Goal: Task Accomplishment & Management: Use online tool/utility

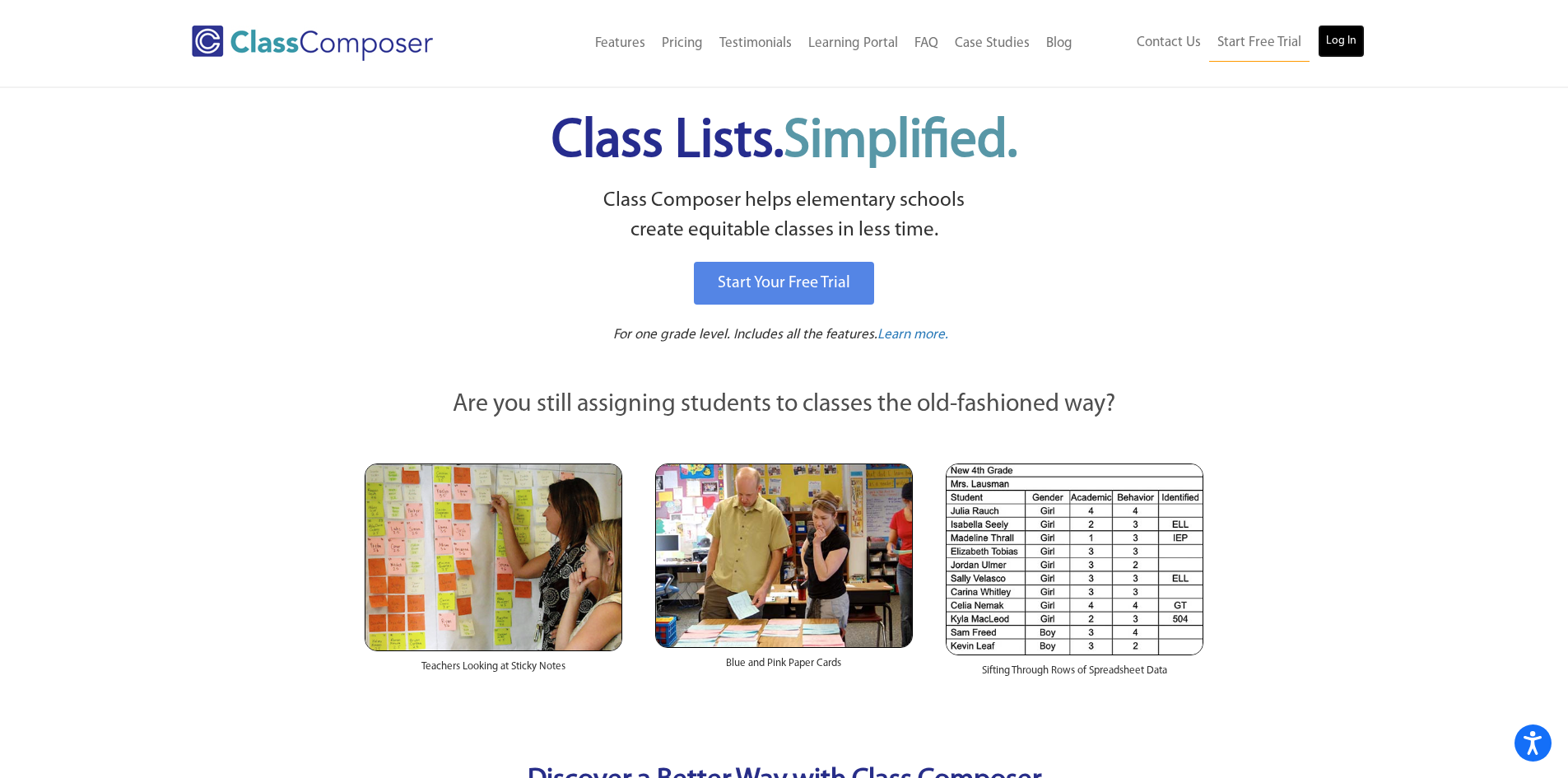
click at [1343, 38] on link "Log In" at bounding box center [1341, 40] width 47 height 33
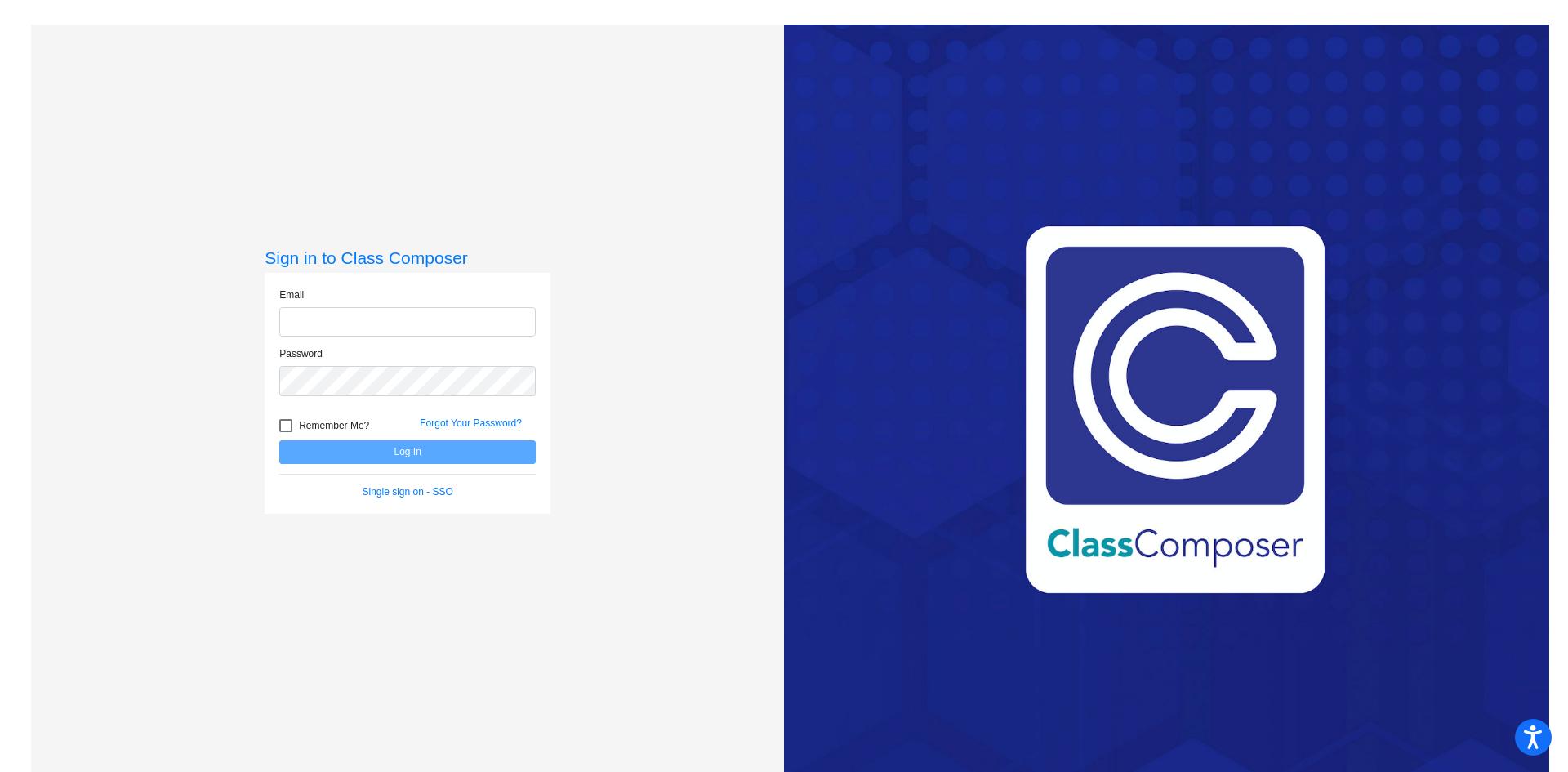
type input "[EMAIL_ADDRESS][PERSON_NAME][DOMAIN_NAME]"
click at [281, 419] on div at bounding box center [286, 425] width 13 height 13
click at [285, 432] on input "Remember Me?" at bounding box center [285, 432] width 1 height 1
checkbox input "true"
click at [309, 449] on button "Log In" at bounding box center [408, 452] width 256 height 24
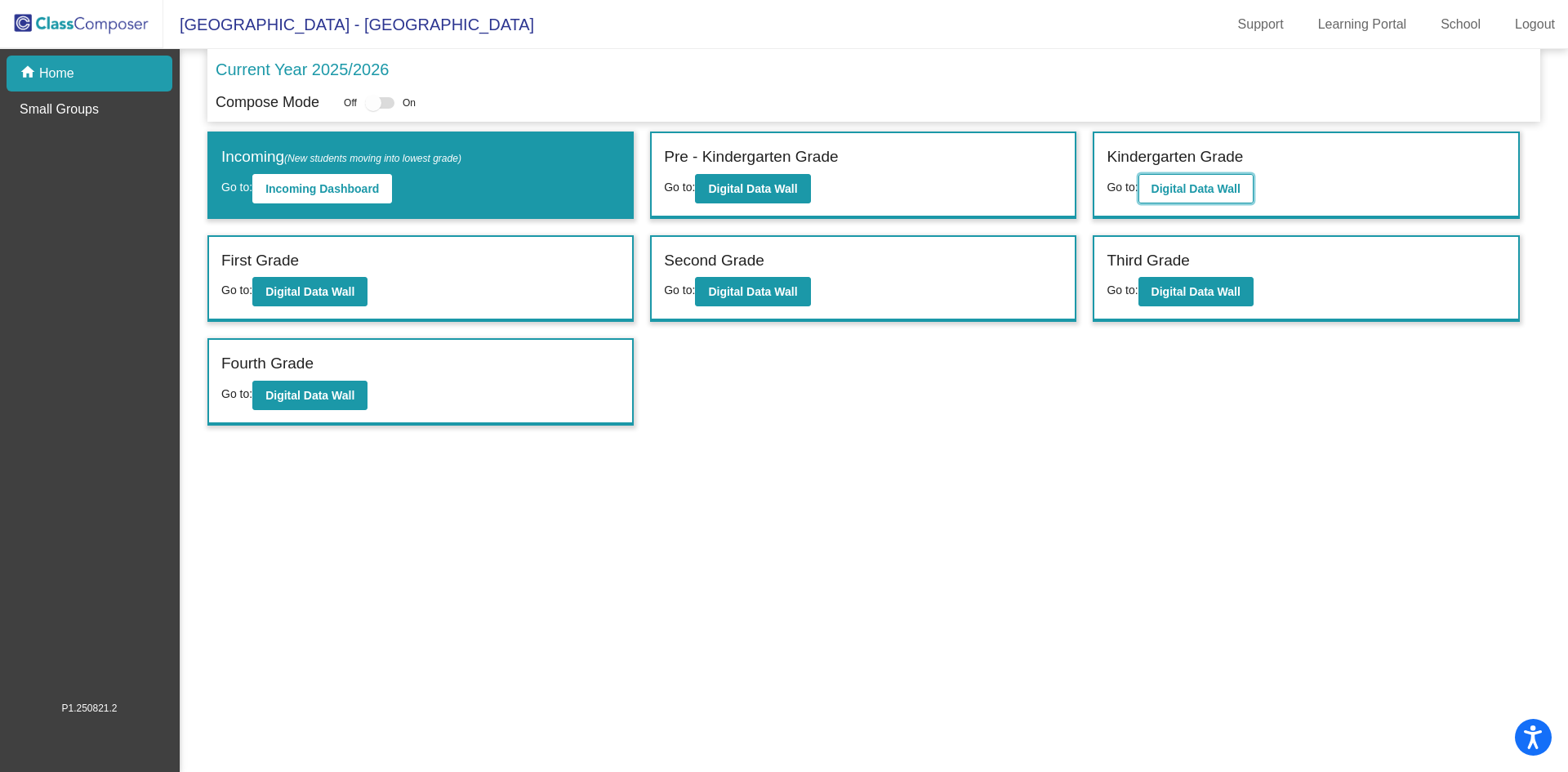
click at [1150, 184] on button "Digital Data Wall" at bounding box center [1196, 189] width 115 height 30
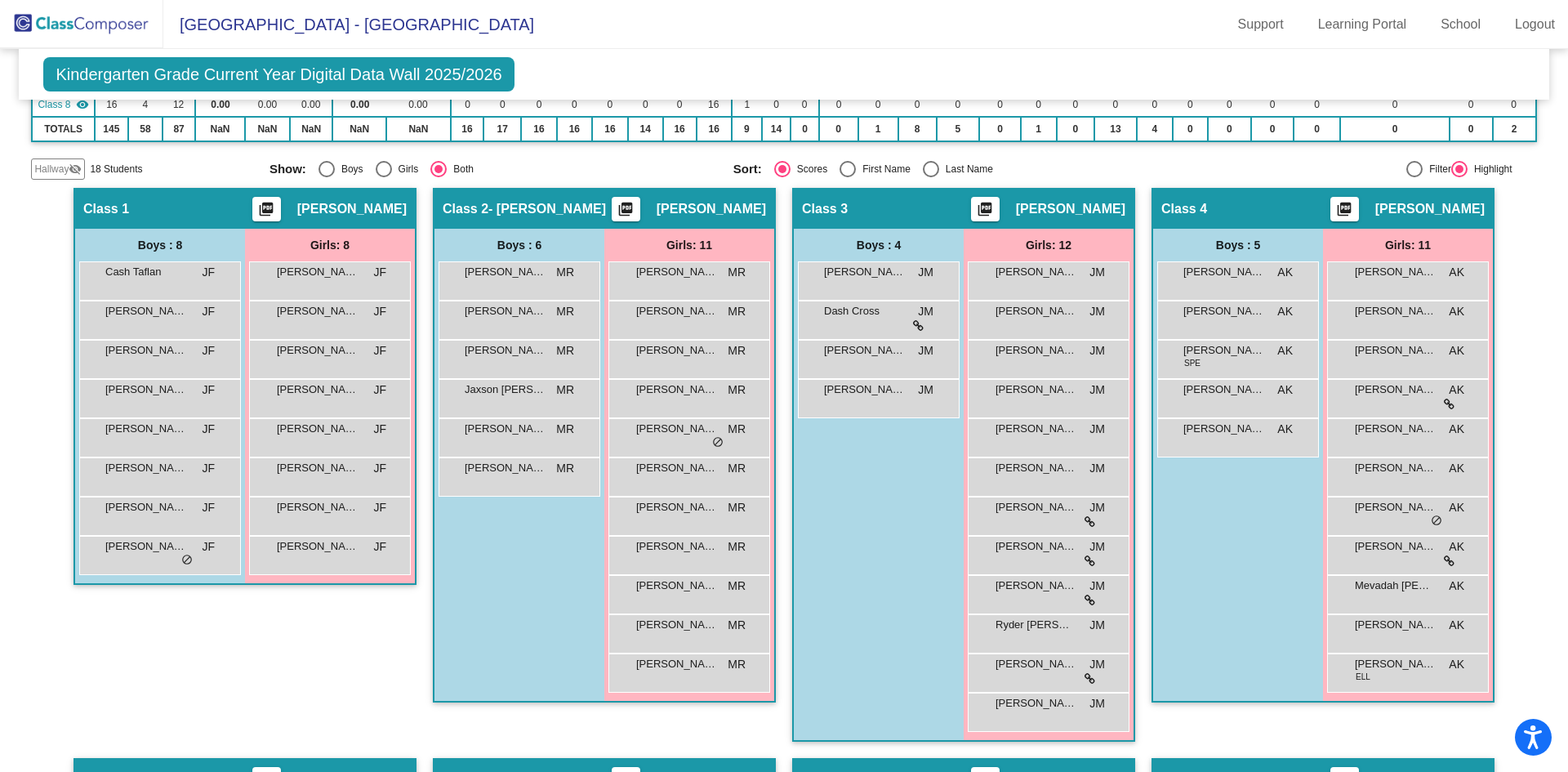
scroll to position [314, 0]
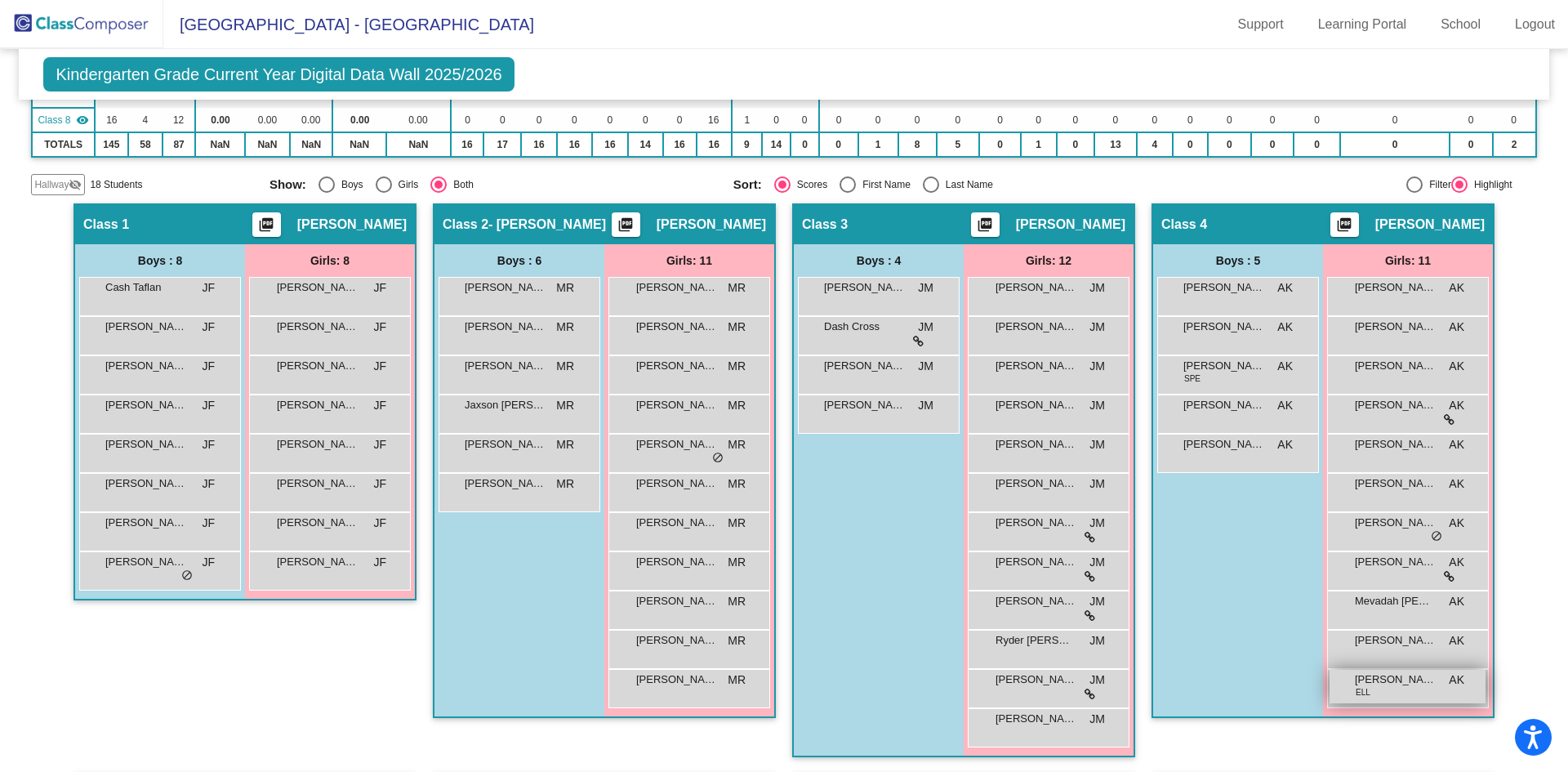
click at [1355, 685] on span "[PERSON_NAME]" at bounding box center [1396, 680] width 82 height 17
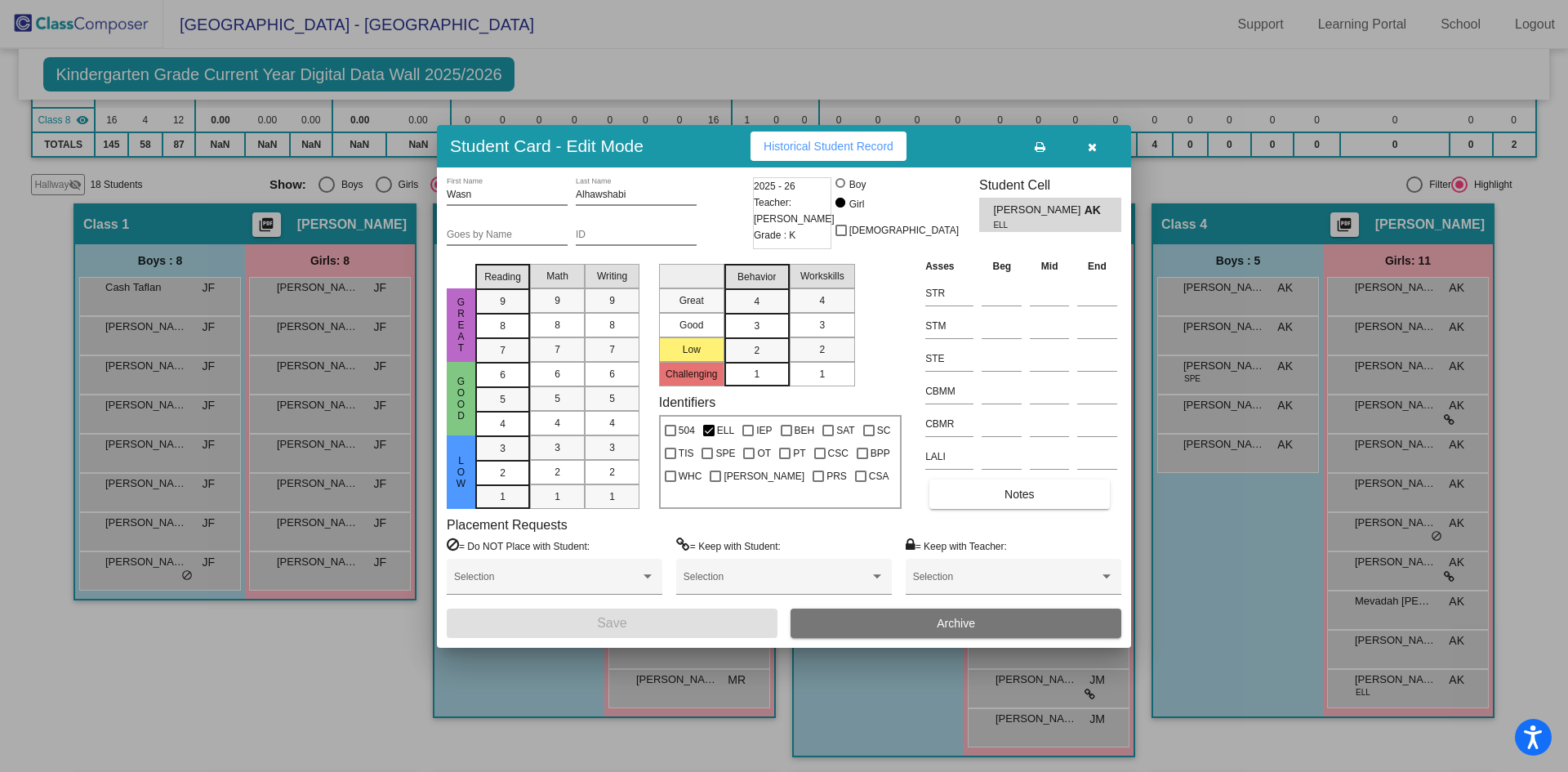
click at [1096, 143] on icon "button" at bounding box center [1092, 147] width 9 height 11
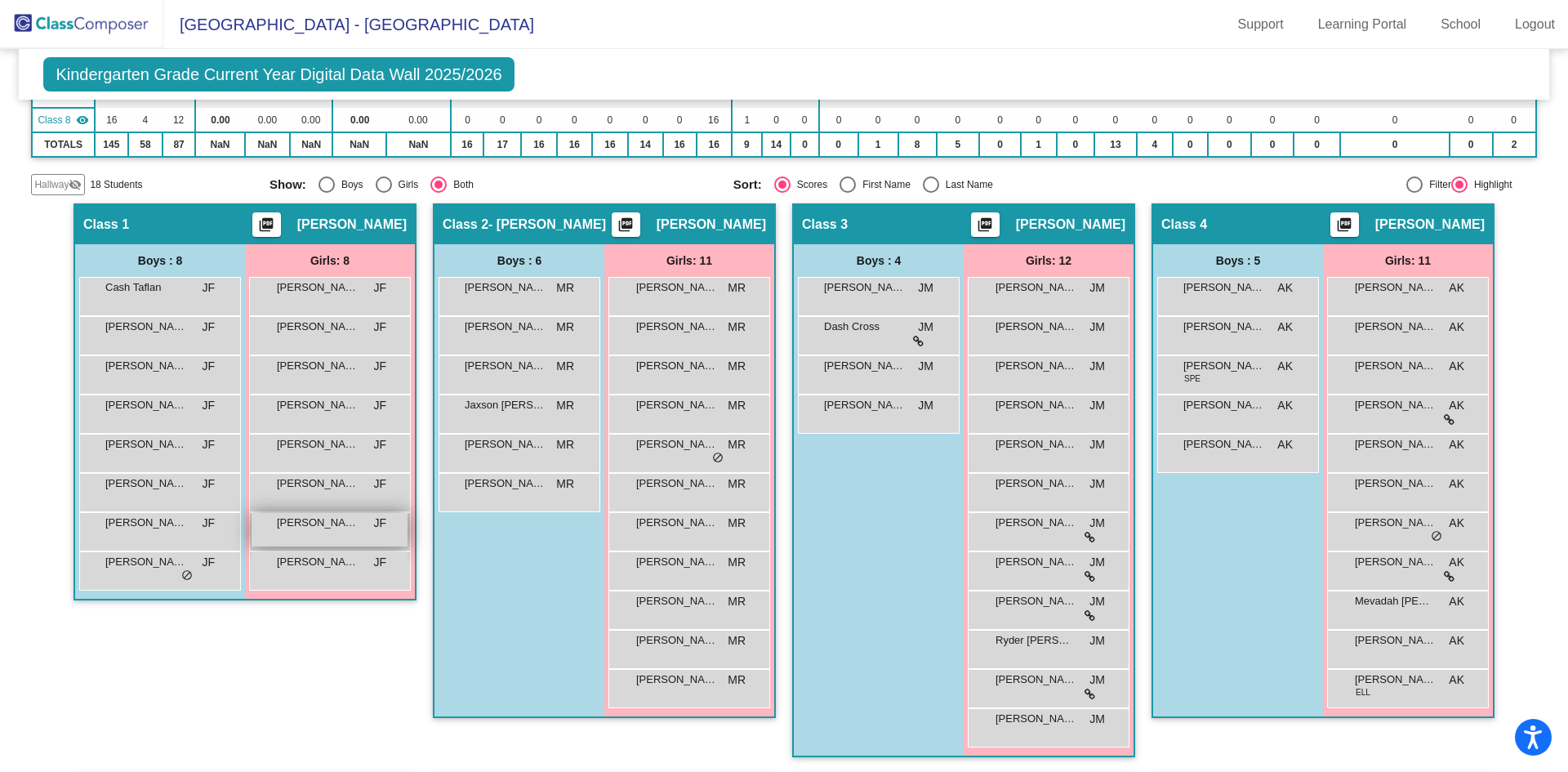
click at [281, 535] on div "[PERSON_NAME] [PERSON_NAME] lock do_not_disturb_alt" at bounding box center [330, 530] width 156 height 33
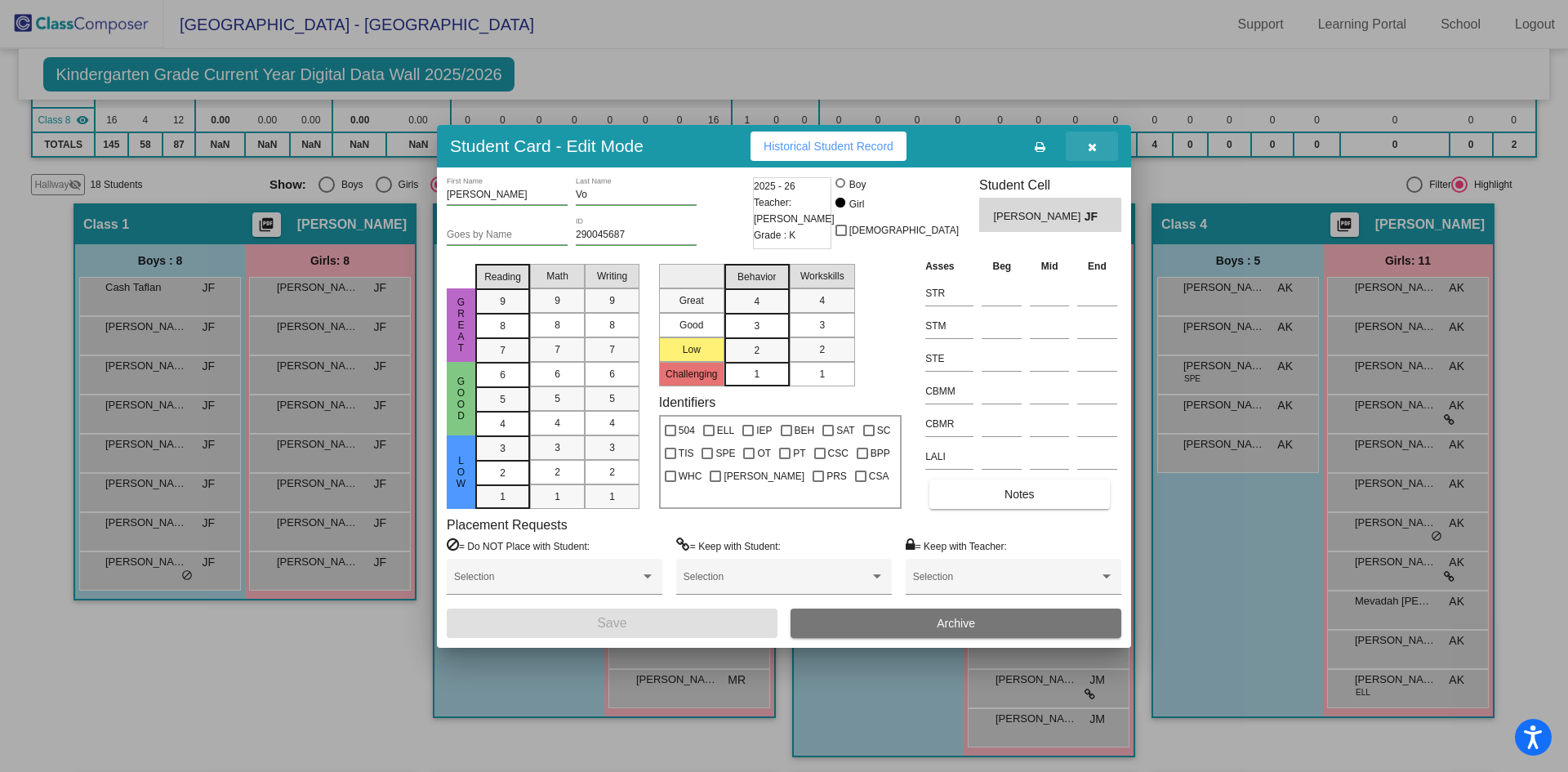
click at [1097, 137] on button "button" at bounding box center [1092, 147] width 52 height 30
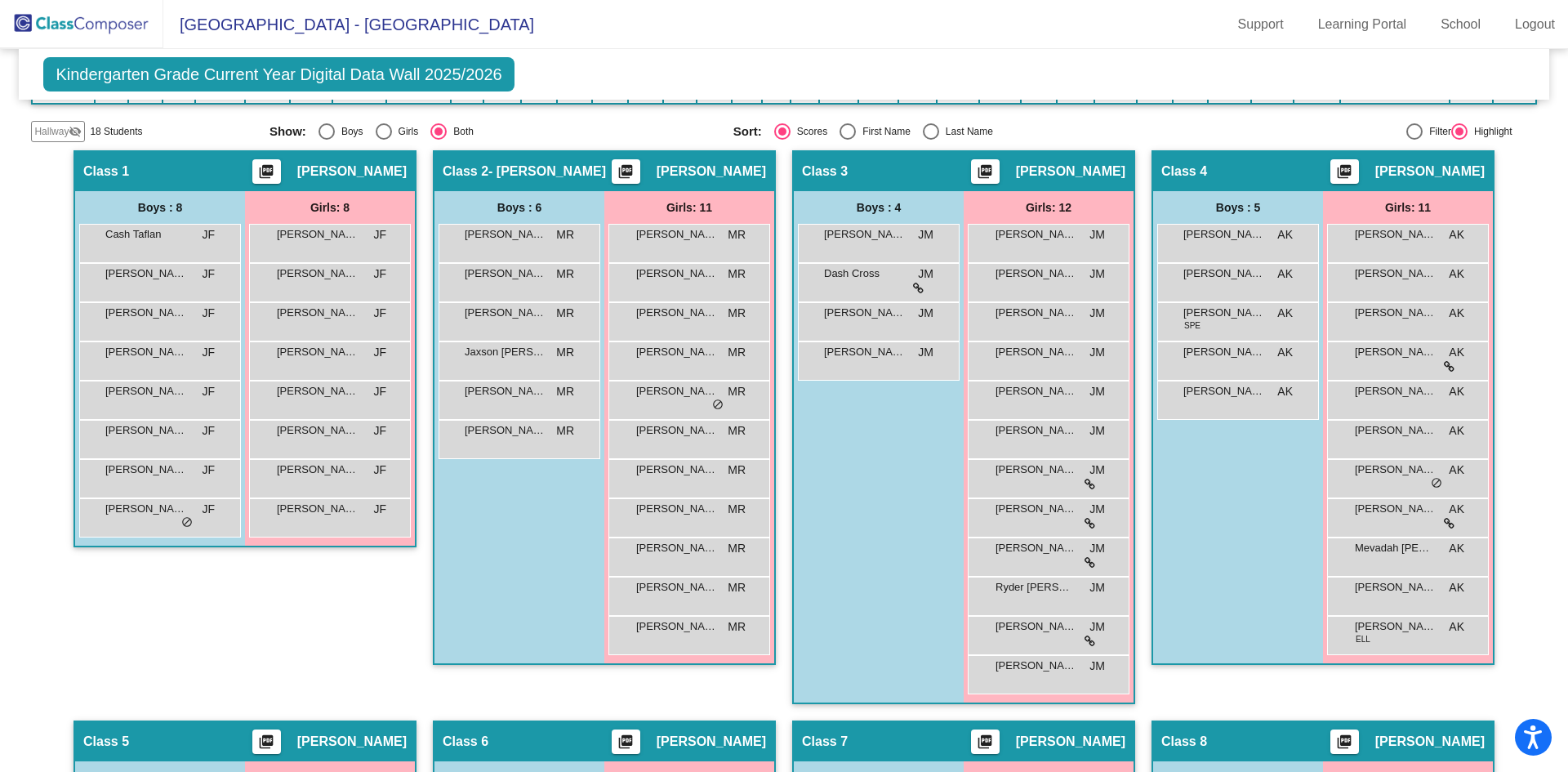
scroll to position [396, 0]
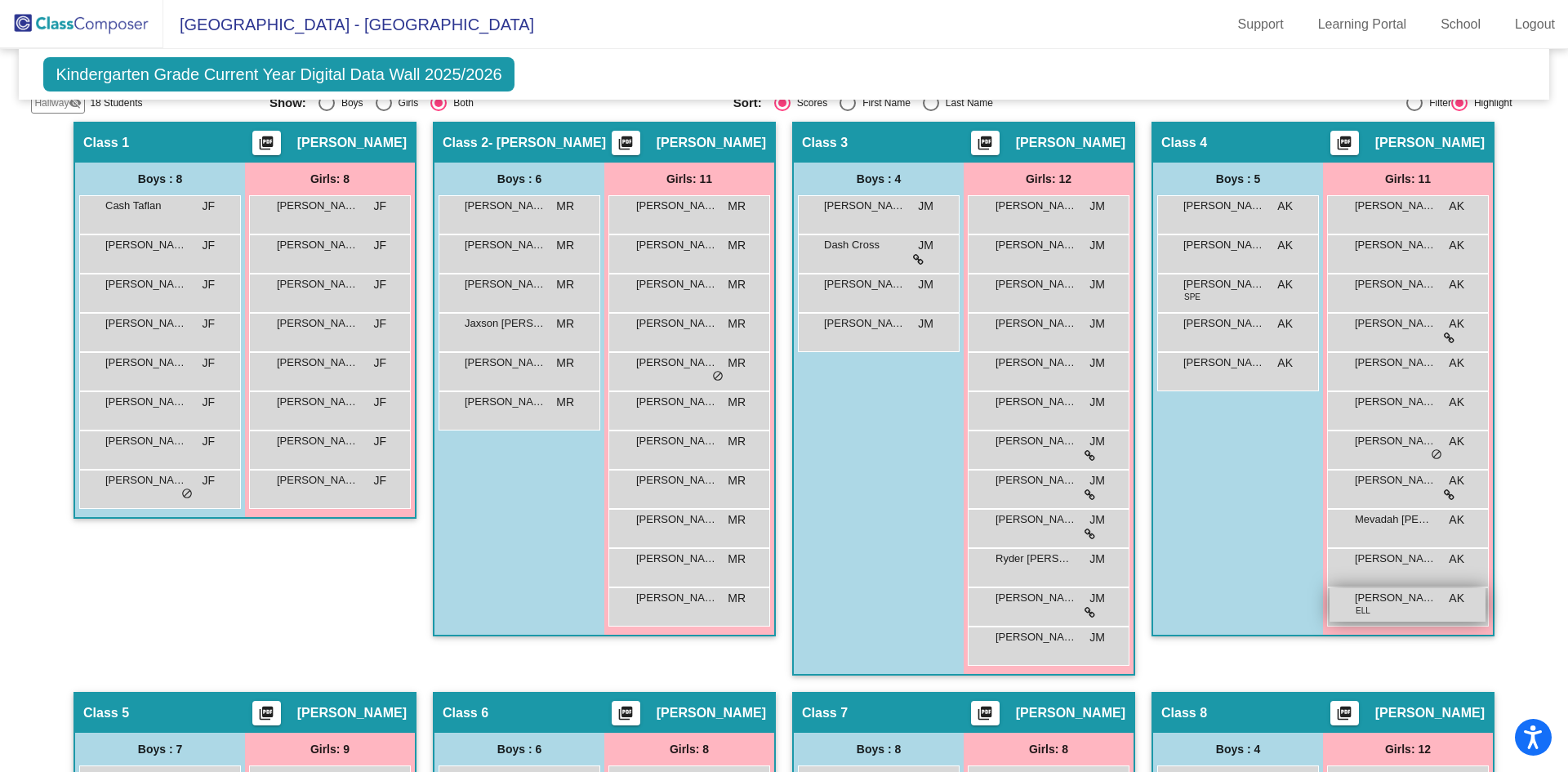
click at [1379, 605] on span "[PERSON_NAME]" at bounding box center [1396, 598] width 82 height 17
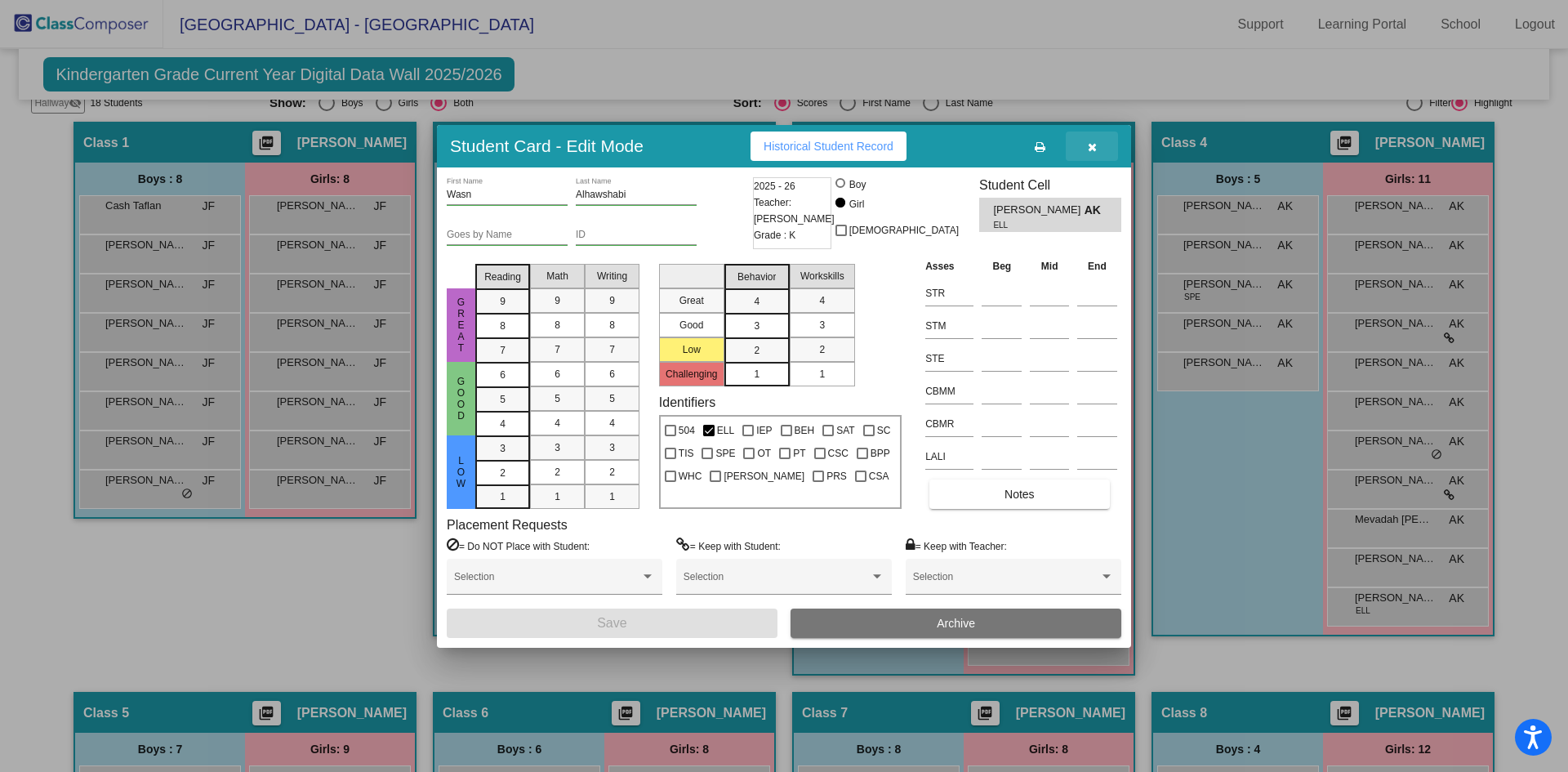
click at [1092, 152] on button "button" at bounding box center [1092, 147] width 52 height 30
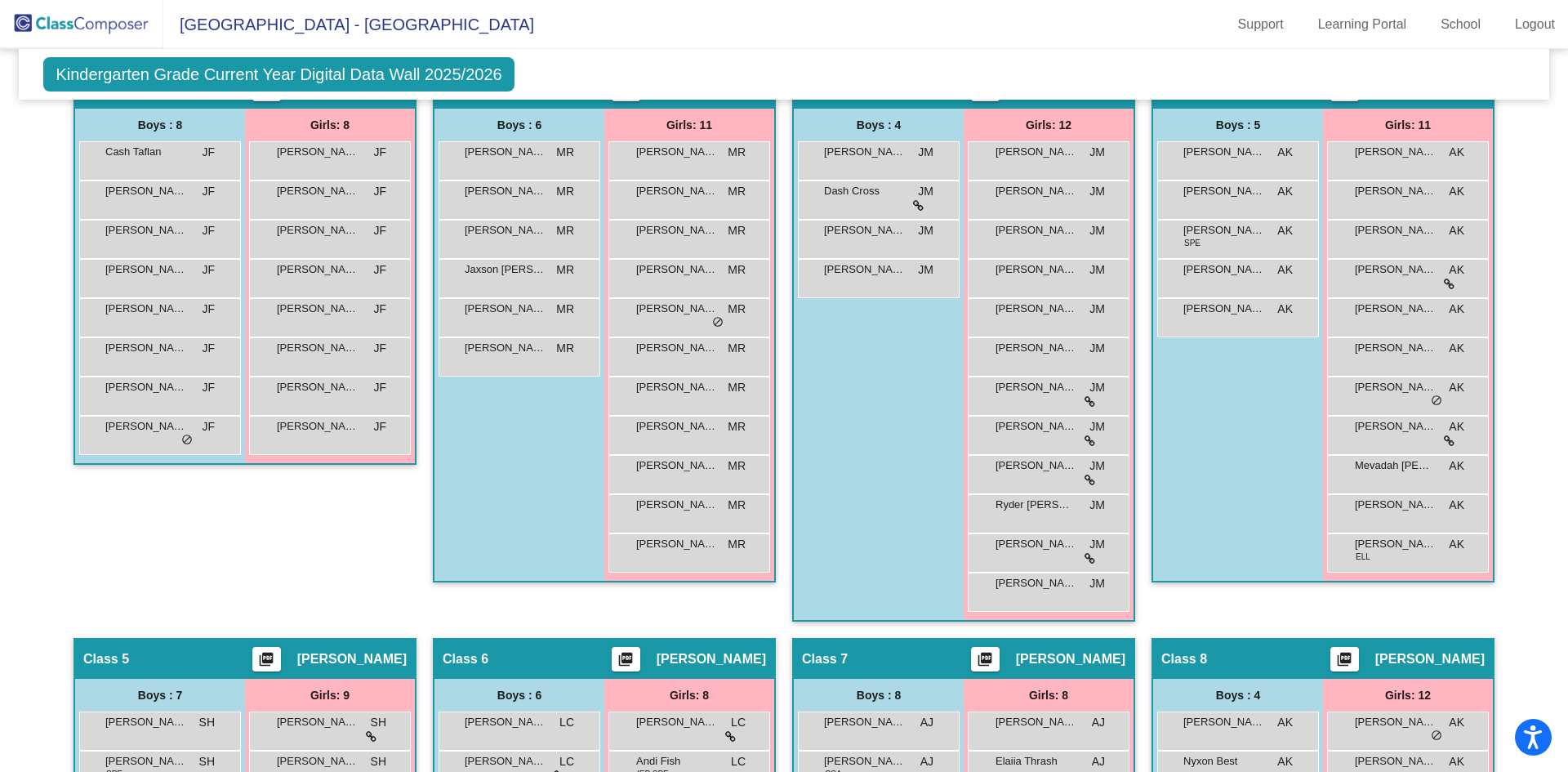
scroll to position [478, 0]
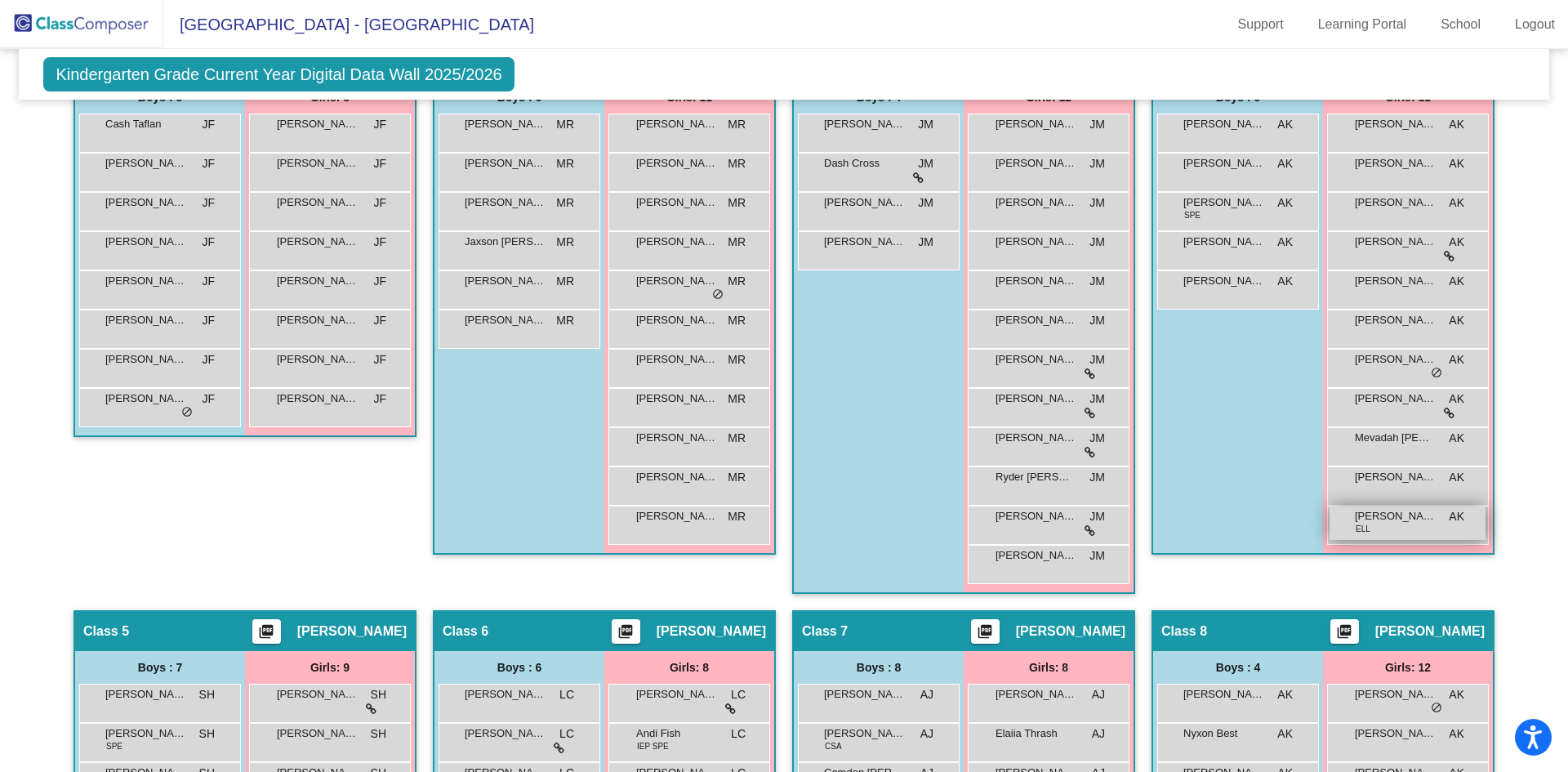
click at [1374, 530] on div "[PERSON_NAME] ELL AK lock do_not_disturb_alt" at bounding box center [1408, 523] width 156 height 33
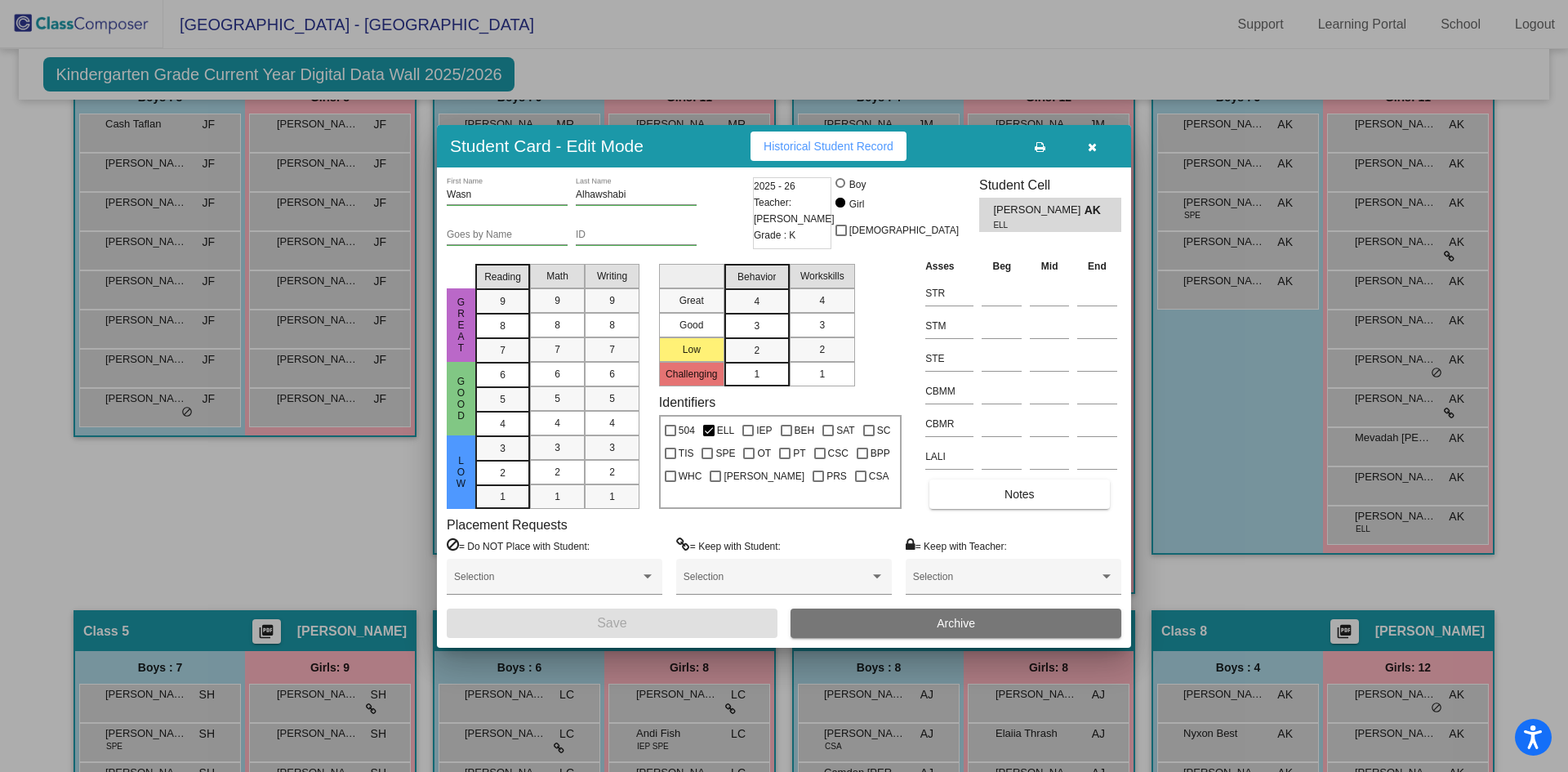
click at [1084, 147] on button "button" at bounding box center [1092, 147] width 52 height 30
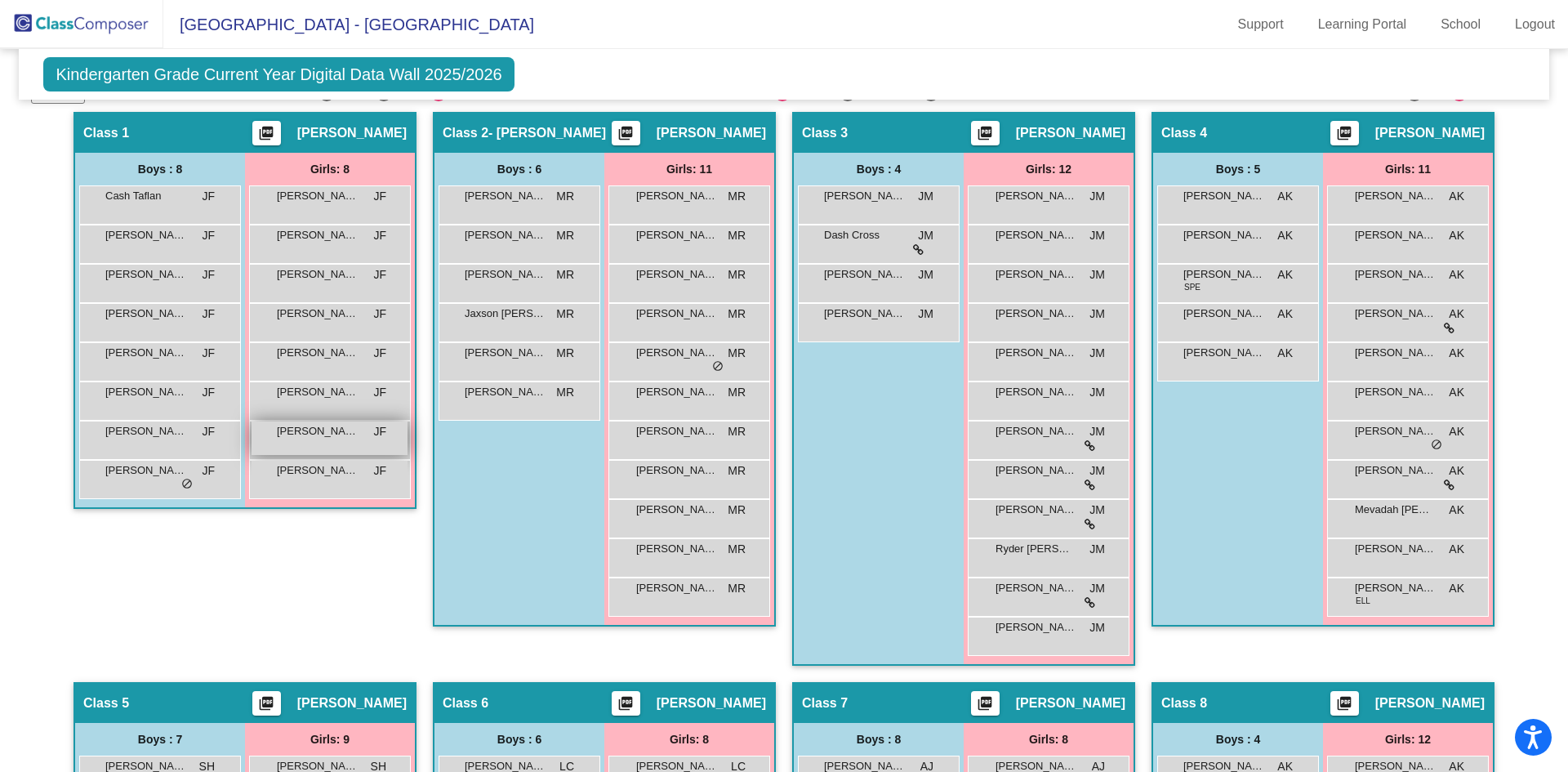
scroll to position [396, 0]
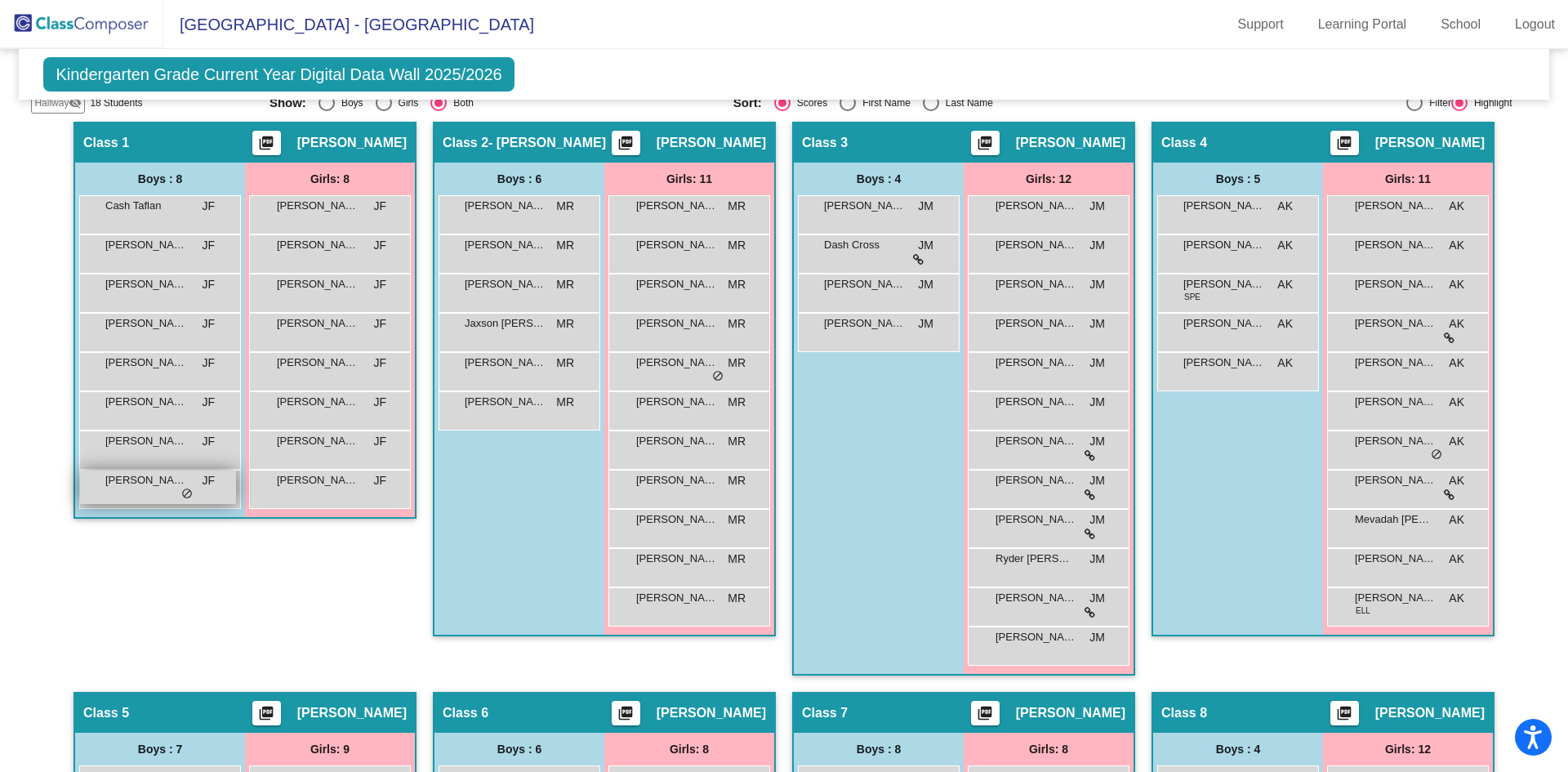
click at [174, 491] on div "[PERSON_NAME] JF lock do_not_disturb_alt" at bounding box center [158, 488] width 156 height 33
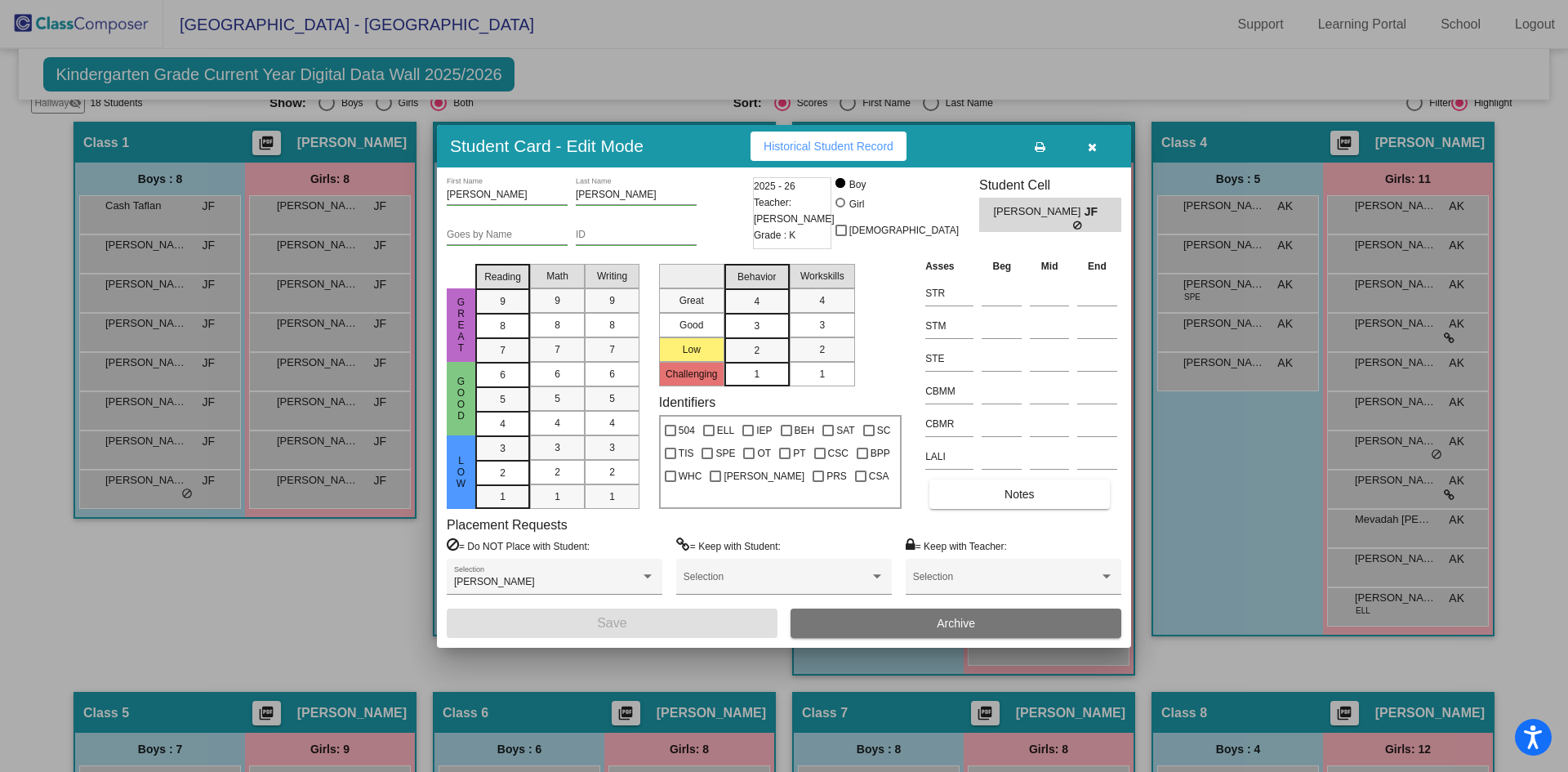
click at [1107, 138] on button "button" at bounding box center [1092, 147] width 52 height 30
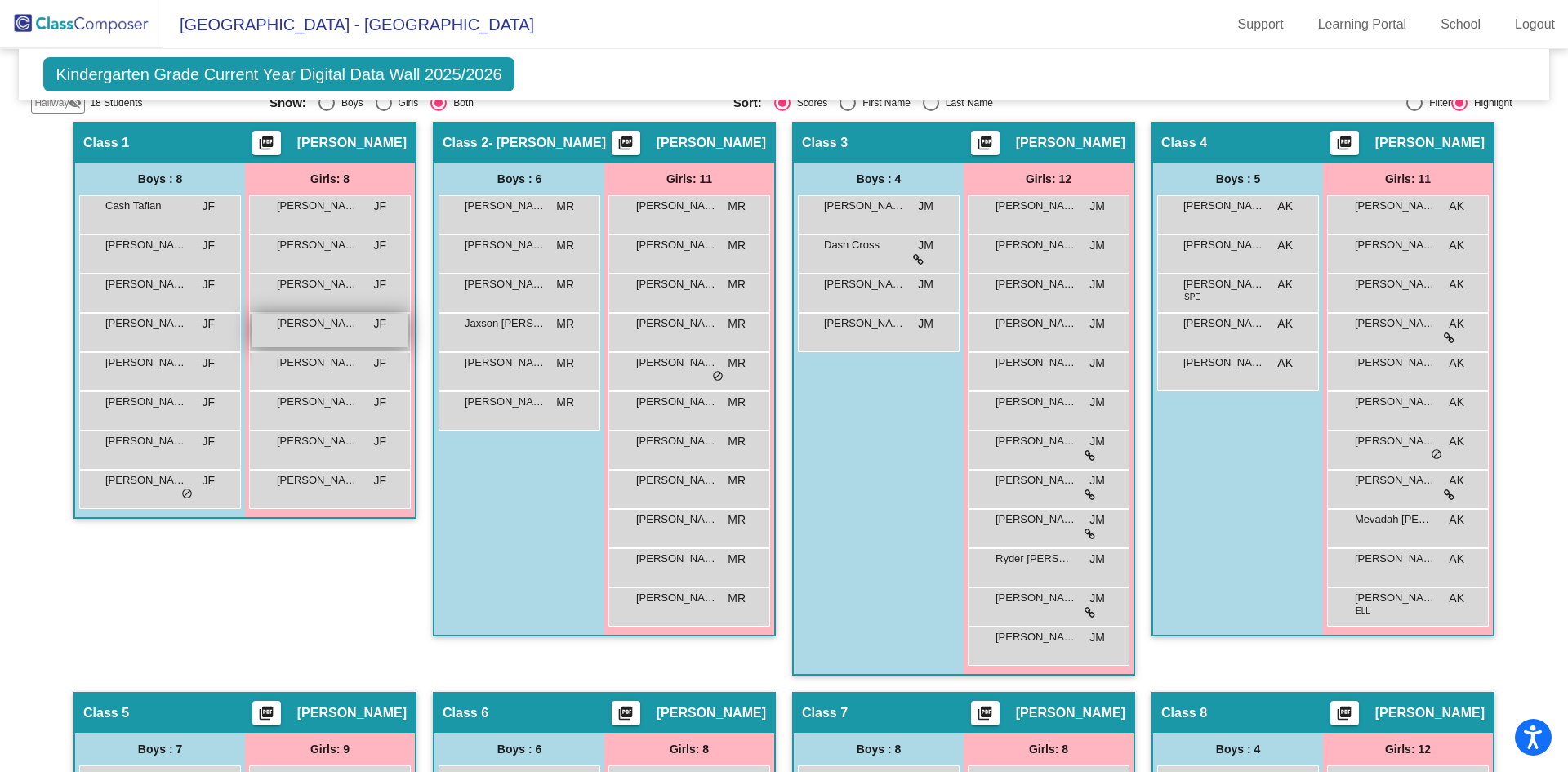
click at [287, 321] on span "[PERSON_NAME]" at bounding box center [318, 323] width 82 height 17
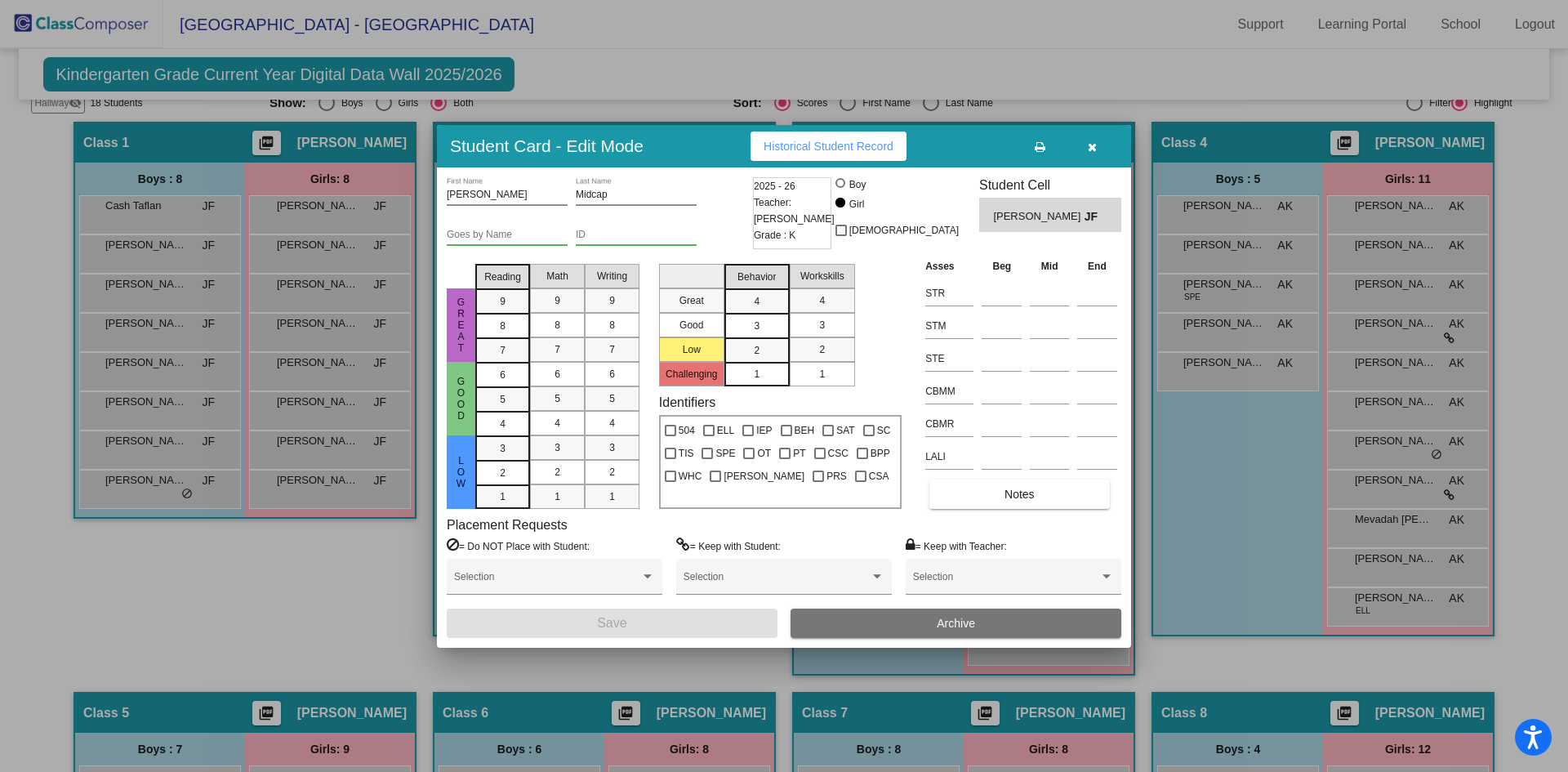
click at [1091, 141] on icon "button" at bounding box center [1092, 147] width 9 height 11
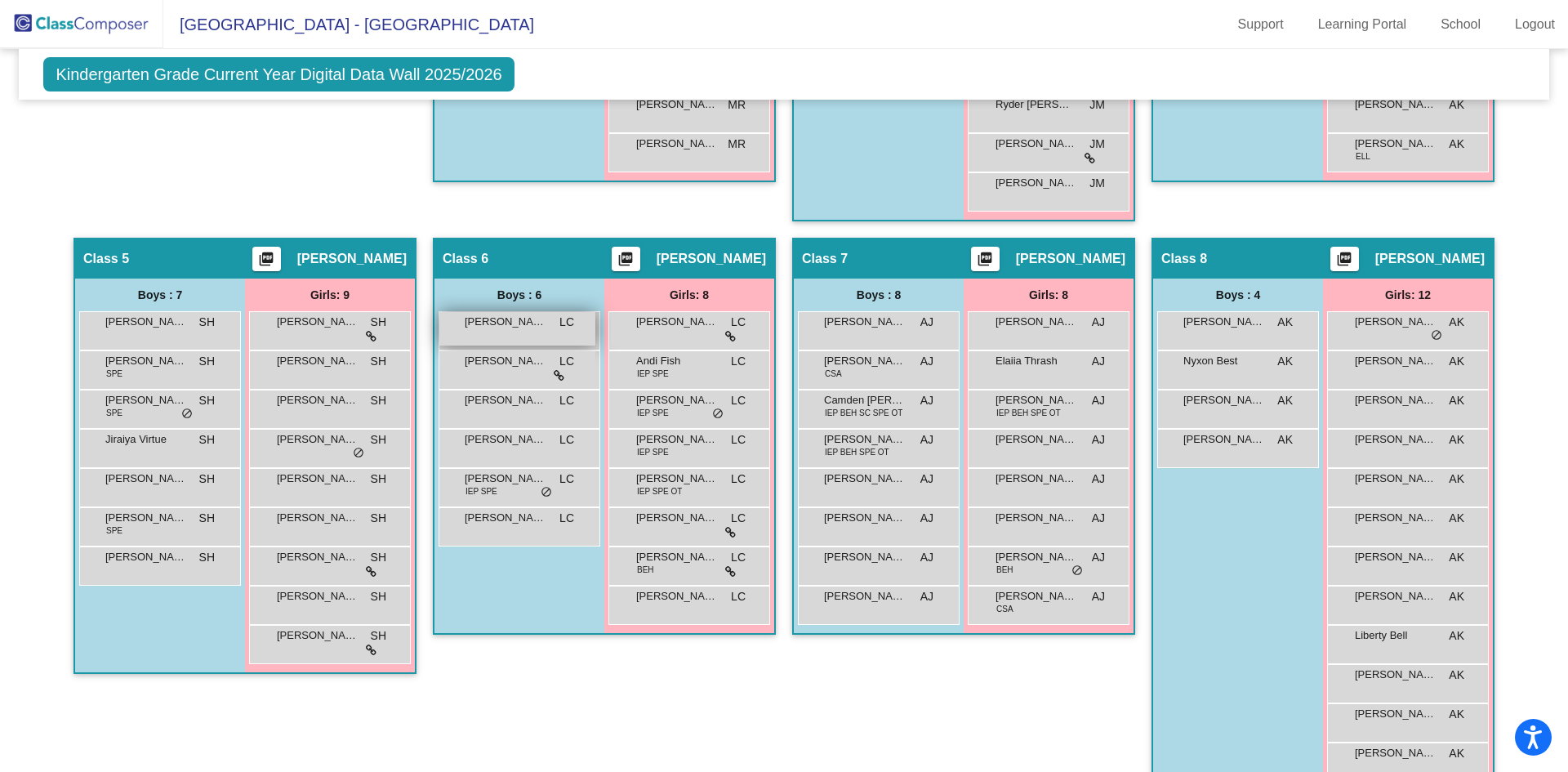
scroll to position [885, 0]
